Goal: Use online tool/utility: Utilize a website feature to perform a specific function

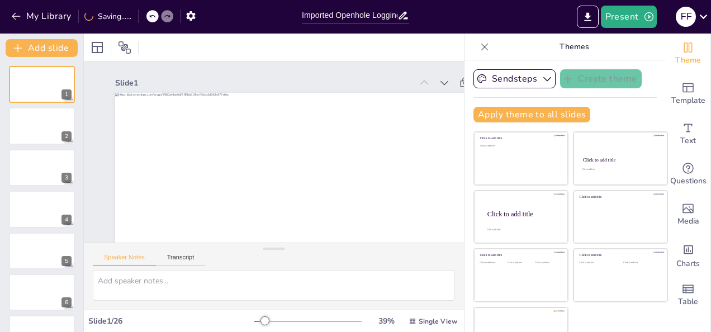
click at [628, 48] on p "Themes" at bounding box center [574, 47] width 161 height 27
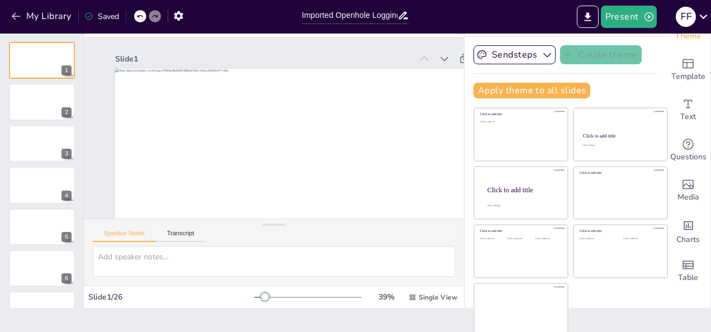
scroll to position [26, 0]
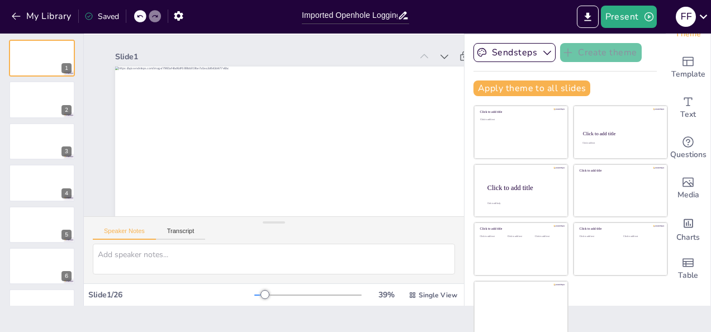
drag, startPoint x: 702, startPoint y: 96, endPoint x: 704, endPoint y: 120, distance: 24.1
click at [704, 118] on div "Document fonts Popular fonts Fonts Add slide 1 2 3 4 5 6 7 8 9 10 11 12 13 14 1…" at bounding box center [355, 183] width 711 height 298
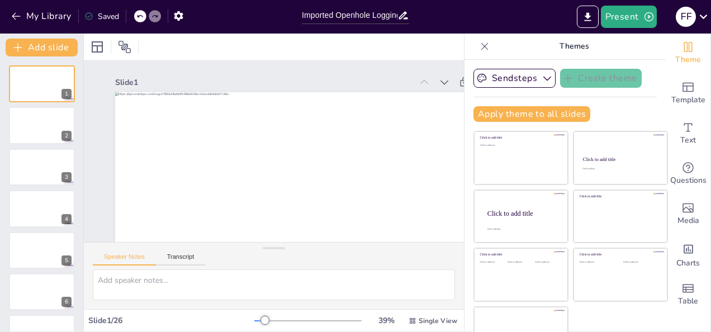
scroll to position [0, 0]
click at [513, 79] on button "Sendsteps" at bounding box center [514, 78] width 82 height 19
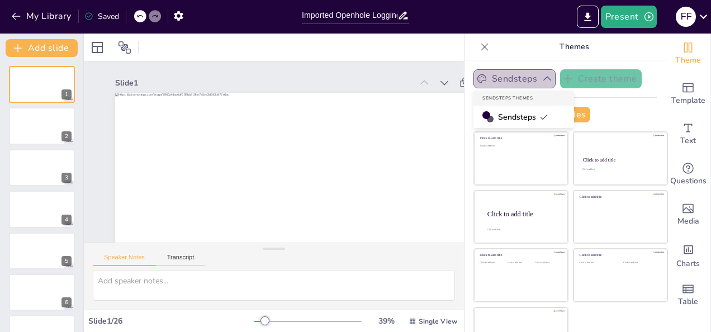
click at [513, 79] on button "Sendsteps" at bounding box center [514, 78] width 82 height 19
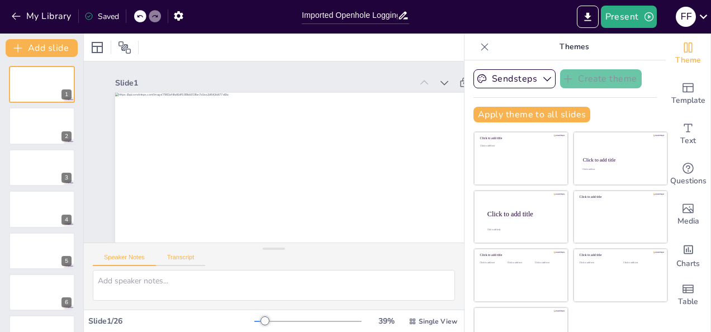
click at [174, 259] on button "Transcript" at bounding box center [181, 260] width 50 height 12
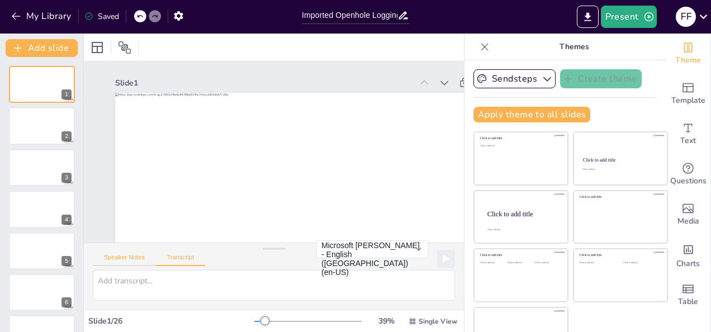
click at [128, 257] on button "Speaker Notes" at bounding box center [124, 260] width 63 height 12
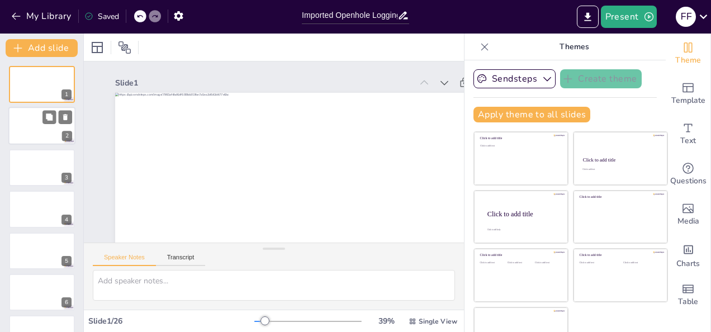
click at [28, 129] on div at bounding box center [41, 126] width 67 height 38
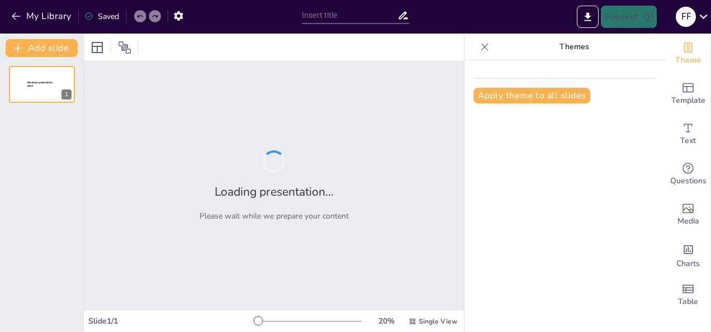
type input "Imported Openhole Logging Tools_ A Tec... (1).pptx"
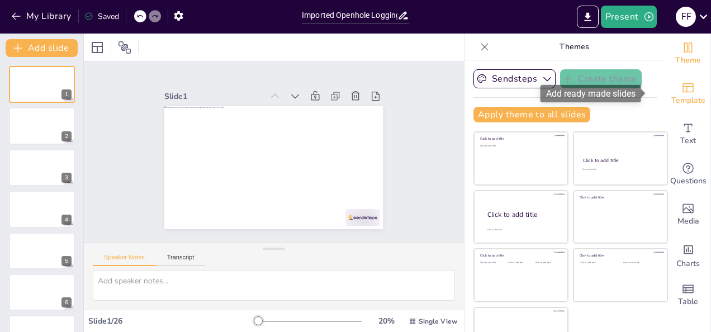
click at [681, 98] on span "Template" at bounding box center [688, 100] width 34 height 12
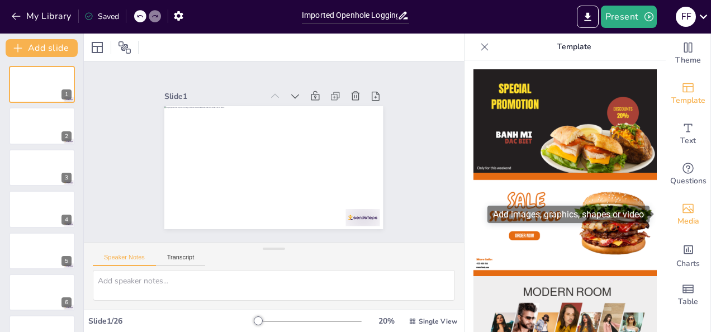
click at [690, 200] on div "Media" at bounding box center [688, 215] width 45 height 40
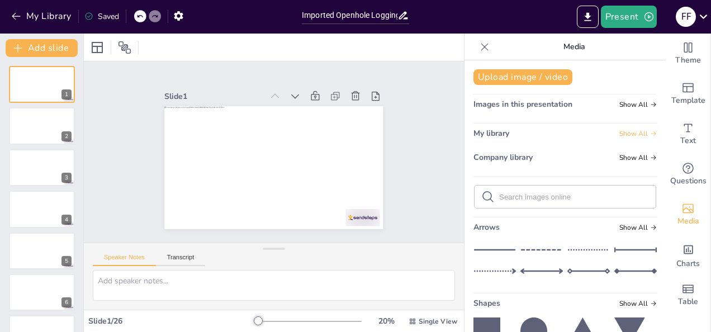
click at [619, 137] on span "Show All" at bounding box center [637, 134] width 37 height 8
